Goal: Task Accomplishment & Management: Complete application form

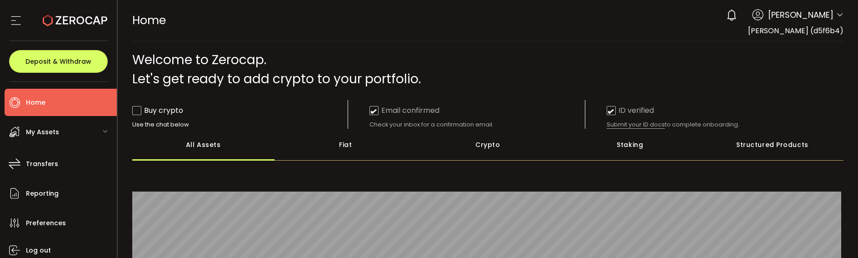
click at [480, 144] on div "Crypto" at bounding box center [488, 145] width 142 height 32
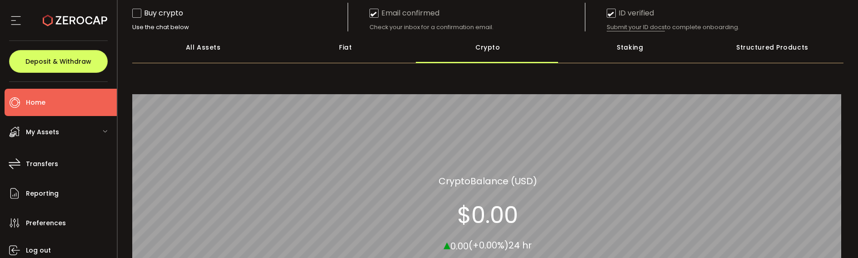
scroll to position [45, 0]
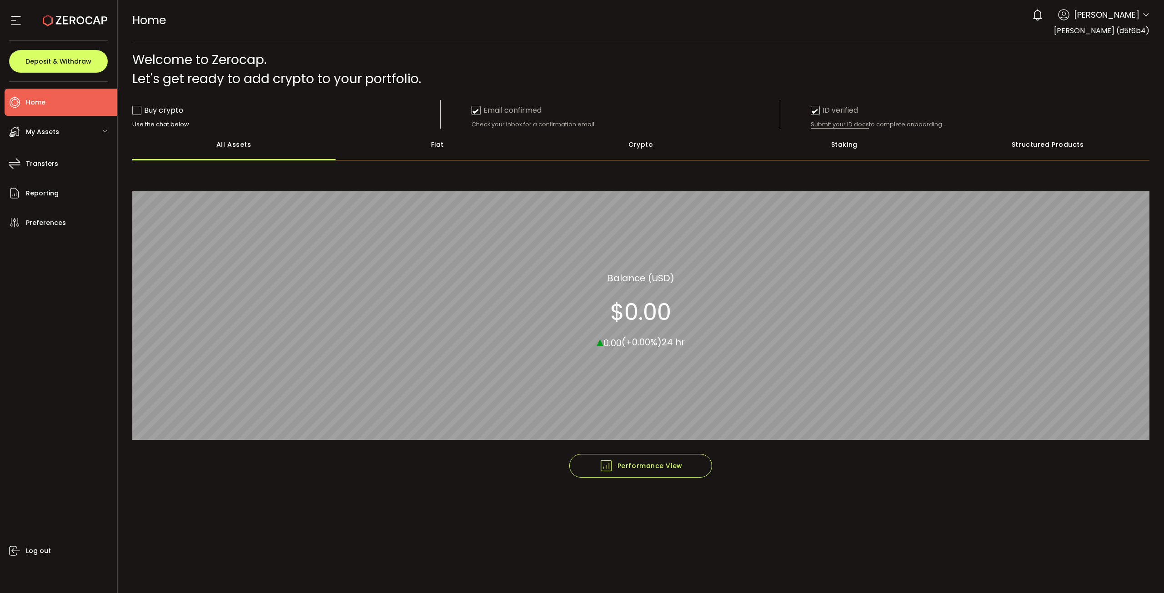
click at [65, 134] on div "My Assets" at bounding box center [61, 131] width 112 height 27
click at [59, 192] on span "Crypto" at bounding box center [53, 191] width 23 height 13
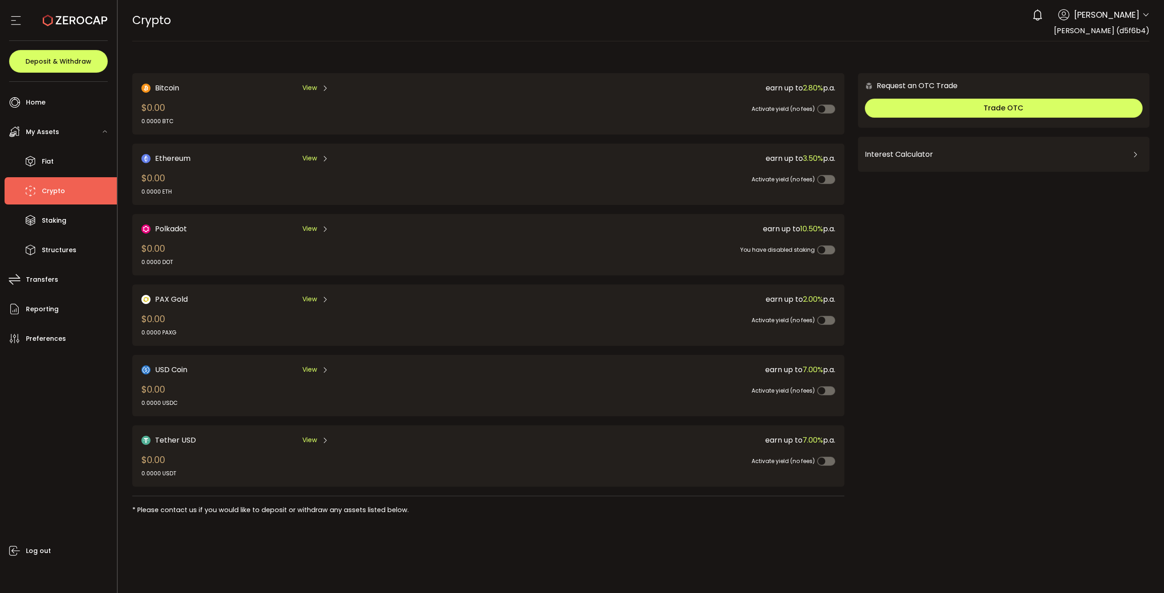
click at [317, 87] on div "View" at bounding box center [315, 87] width 26 height 11
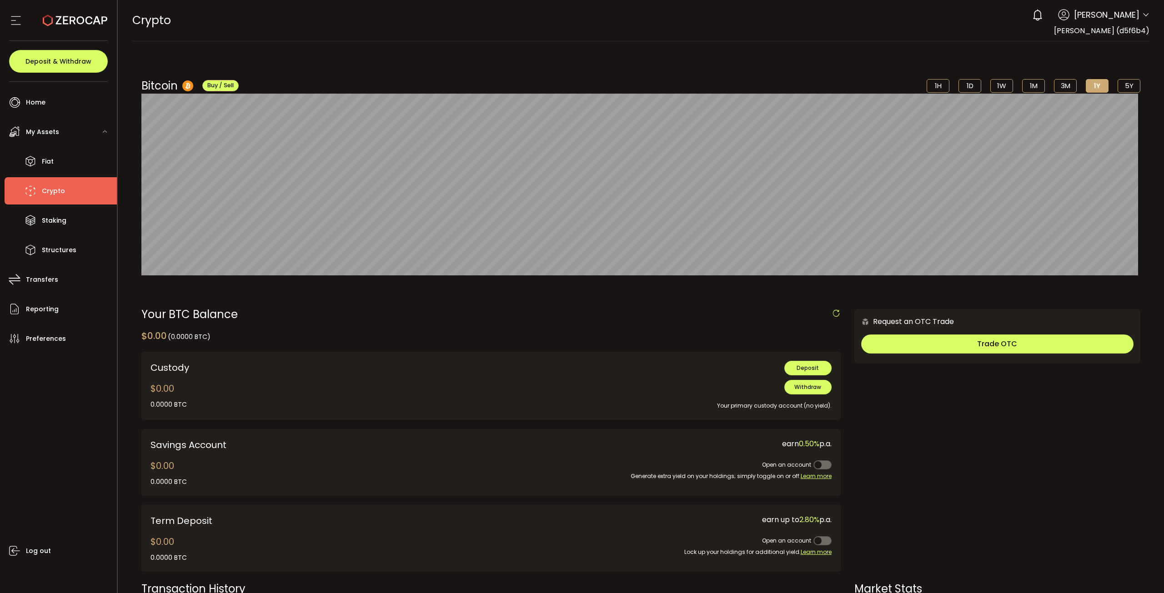
scroll to position [136, 0]
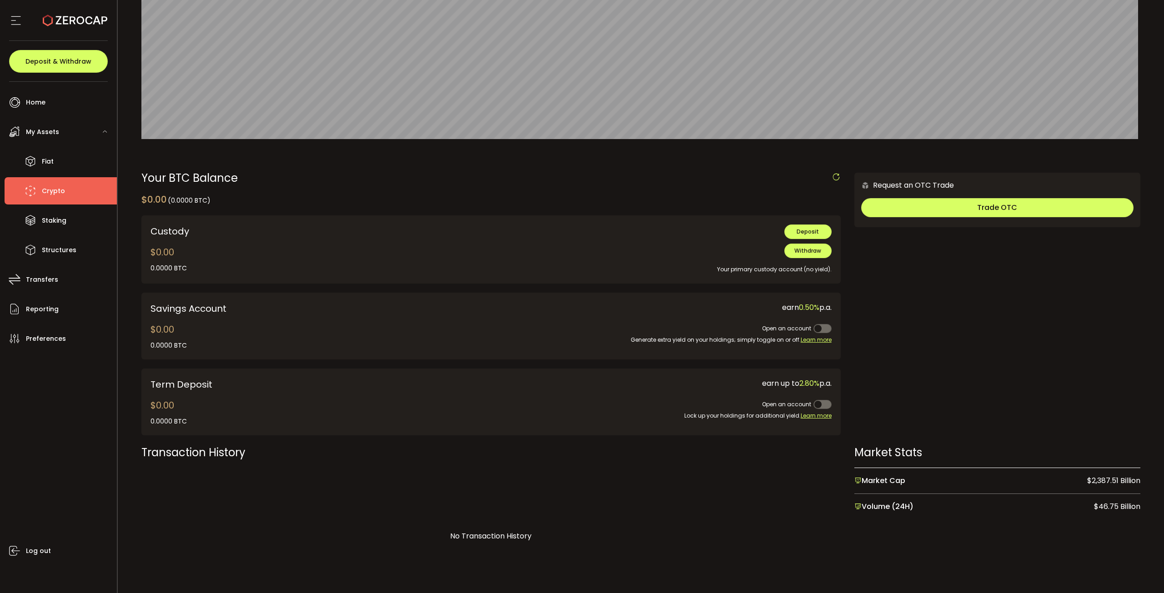
click at [818, 404] on span at bounding box center [822, 404] width 18 height 9
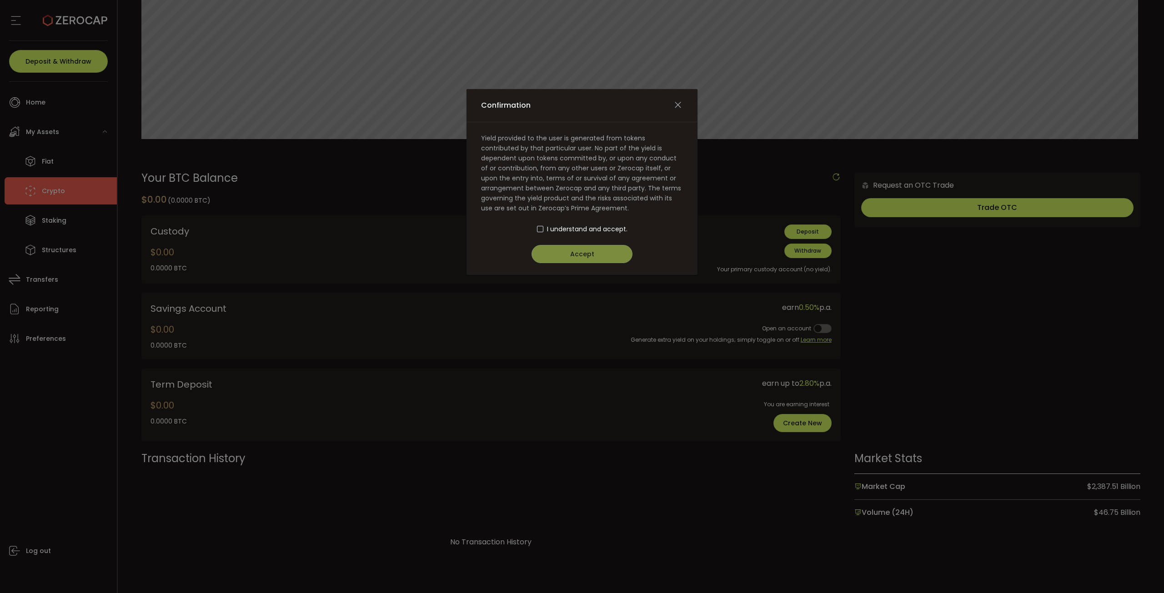
click at [578, 228] on span "I understand and accept." at bounding box center [587, 229] width 80 height 10
click at [552, 230] on span "I understand and accept." at bounding box center [587, 229] width 80 height 10
click at [542, 224] on div "I understand and accept." at bounding box center [582, 229] width 202 height 10
click at [538, 231] on span "Confirmation" at bounding box center [540, 229] width 6 height 6
click at [550, 246] on button "Accept" at bounding box center [582, 254] width 101 height 18
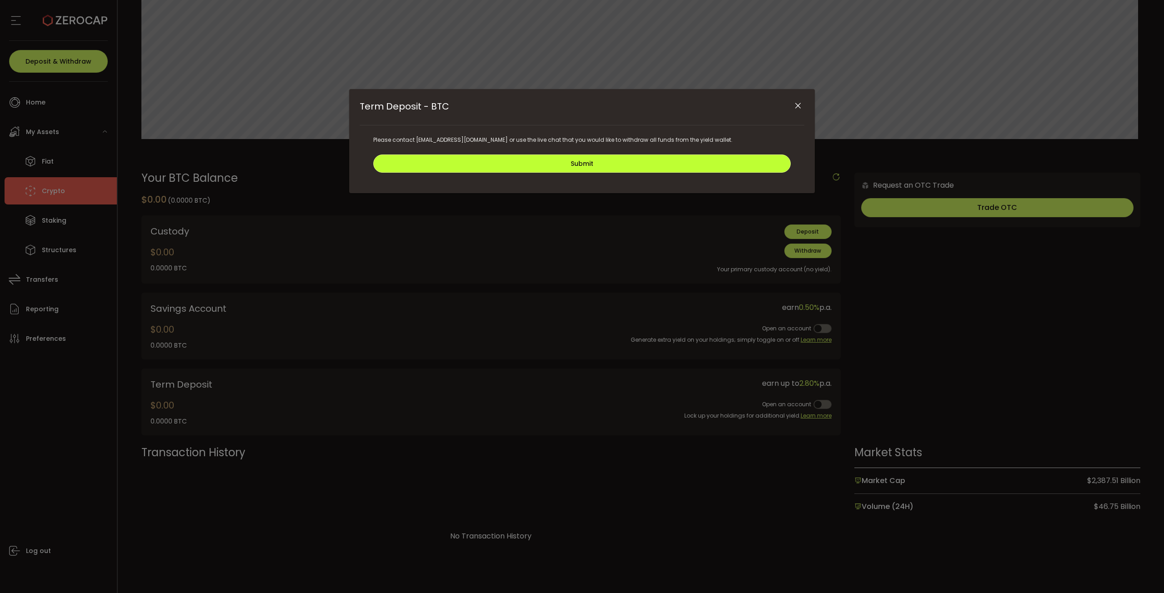
click at [678, 166] on button "Submit" at bounding box center [581, 164] width 417 height 18
